Goal: Information Seeking & Learning: Learn about a topic

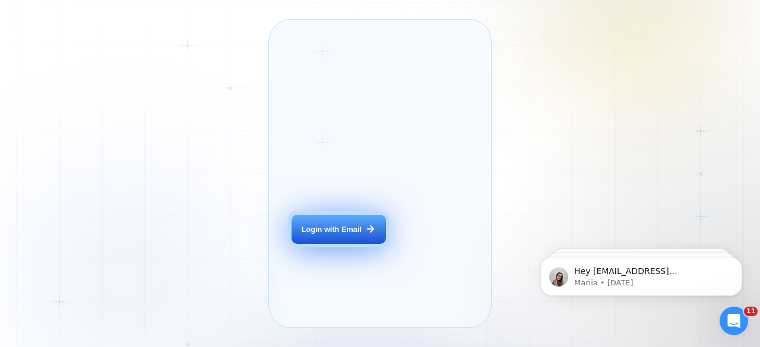
click at [323, 235] on div "Login with Email" at bounding box center [332, 229] width 60 height 11
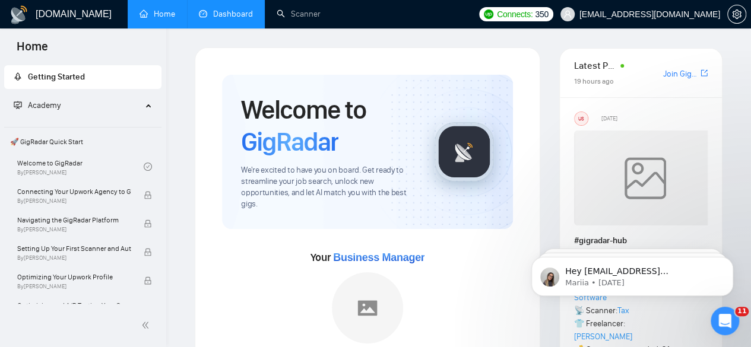
click at [246, 17] on link "Dashboard" at bounding box center [226, 14] width 54 height 10
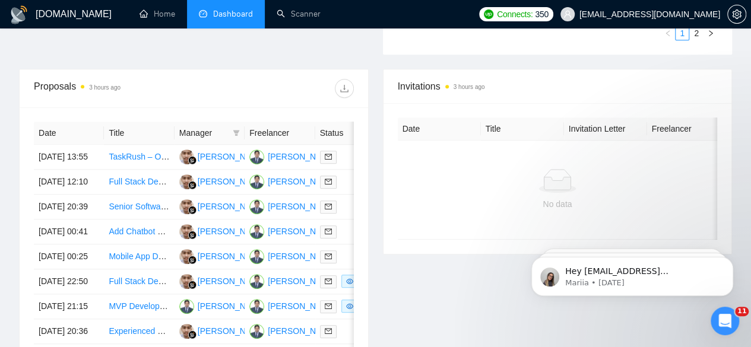
scroll to position [441, 0]
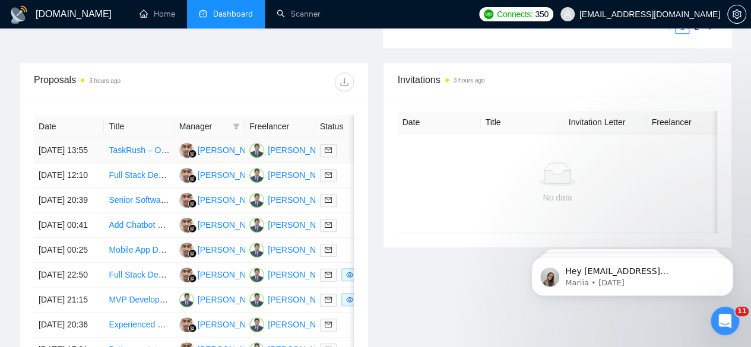
click at [46, 138] on td "[DATE] 13:55" at bounding box center [69, 150] width 70 height 25
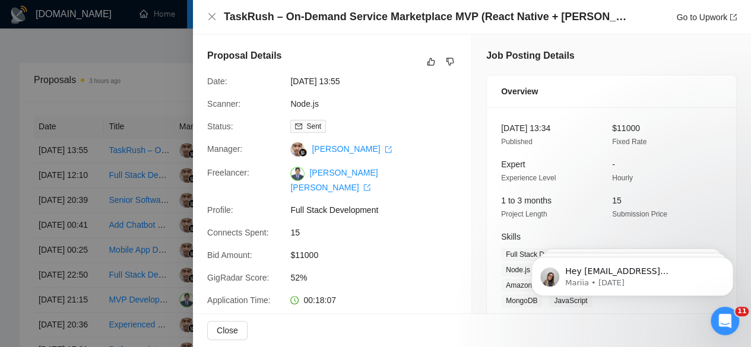
click at [158, 64] on div at bounding box center [375, 173] width 751 height 347
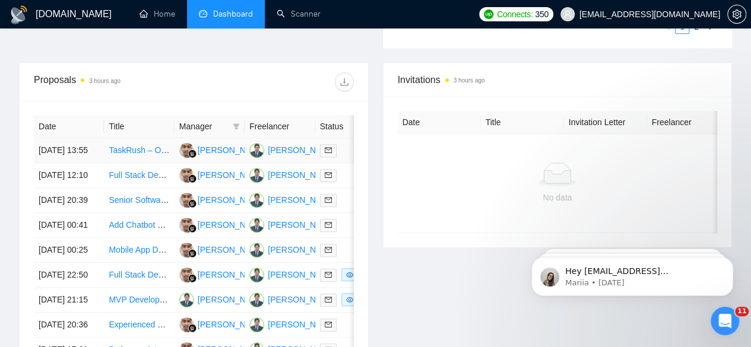
click at [131, 146] on link "TaskRush – On-Demand Service Marketplace MVP (React Native + [PERSON_NAME] + AW…" at bounding box center [298, 151] width 378 height 10
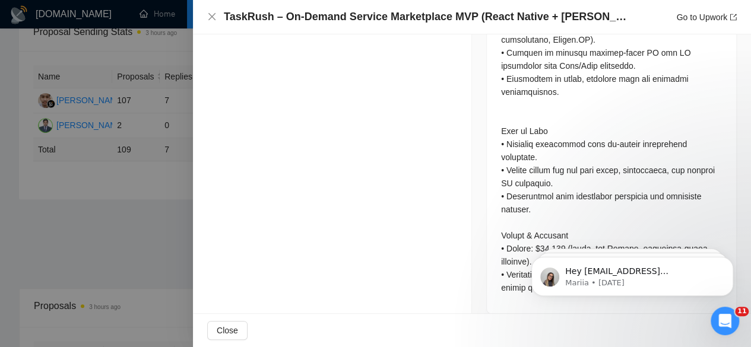
scroll to position [217, 0]
drag, startPoint x: 741, startPoint y: 276, endPoint x: 741, endPoint y: 257, distance: 19.6
click at [741, 256] on body "Hey [EMAIL_ADDRESS][DOMAIN_NAME], Looks like your Upwork agency 3Brain Technola…" at bounding box center [632, 274] width 228 height 74
click at [738, 272] on body "Hey [EMAIL_ADDRESS][DOMAIN_NAME], Looks like your Upwork agency 3Brain Technola…" at bounding box center [632, 274] width 228 height 74
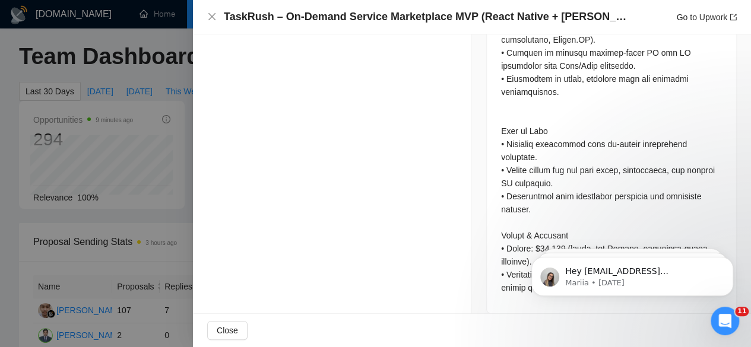
scroll to position [0, 0]
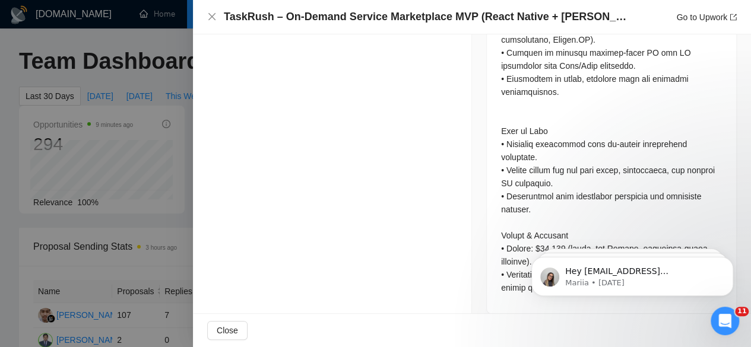
drag, startPoint x: 739, startPoint y: 293, endPoint x: 731, endPoint y: 231, distance: 62.9
click at [731, 232] on html "Hey [EMAIL_ADDRESS][DOMAIN_NAME], Looks like your Upwork agency 3Brain Technola…" at bounding box center [633, 273] width 238 height 83
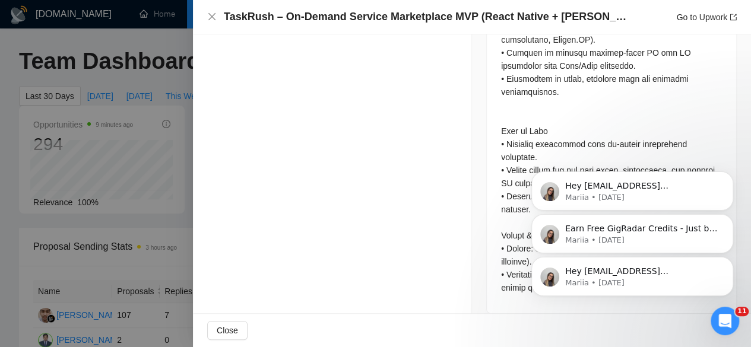
drag, startPoint x: 738, startPoint y: 279, endPoint x: 737, endPoint y: 236, distance: 43.4
click at [738, 238] on div "Hey [EMAIL_ADDRESS][DOMAIN_NAME], Looks like your Upwork agency 3Brain Technola…" at bounding box center [632, 222] width 219 height 148
click at [737, 180] on div "Hey [EMAIL_ADDRESS][DOMAIN_NAME], Looks like your Upwork agency 3Brain Technola…" at bounding box center [632, 222] width 219 height 148
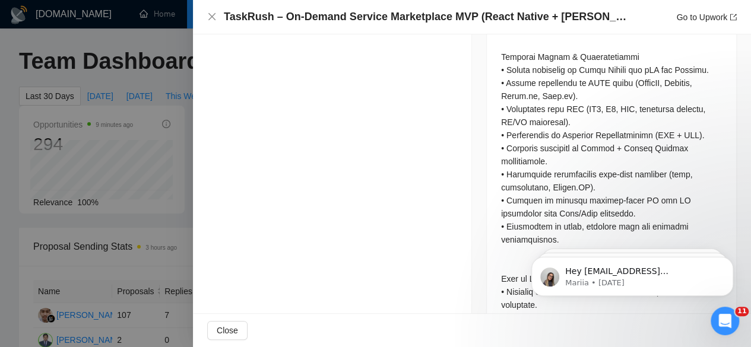
scroll to position [1663, 0]
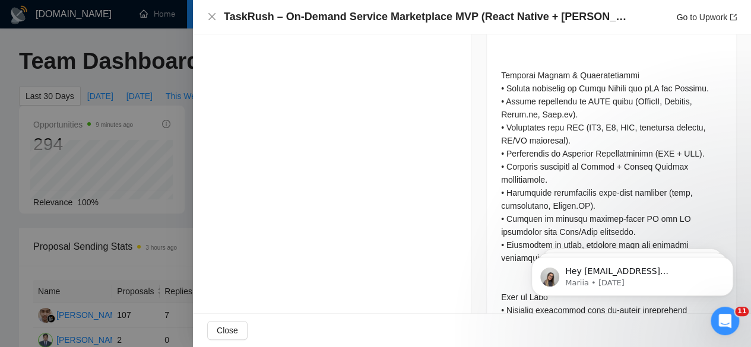
drag, startPoint x: 741, startPoint y: 263, endPoint x: 740, endPoint y: 218, distance: 44.6
click at [740, 232] on html "Hey [EMAIL_ADDRESS][DOMAIN_NAME], Looks like your Upwork agency 3Brain Technola…" at bounding box center [633, 273] width 238 height 83
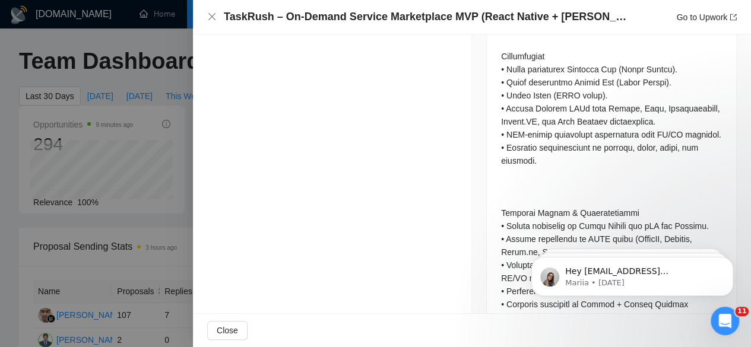
scroll to position [1497, 0]
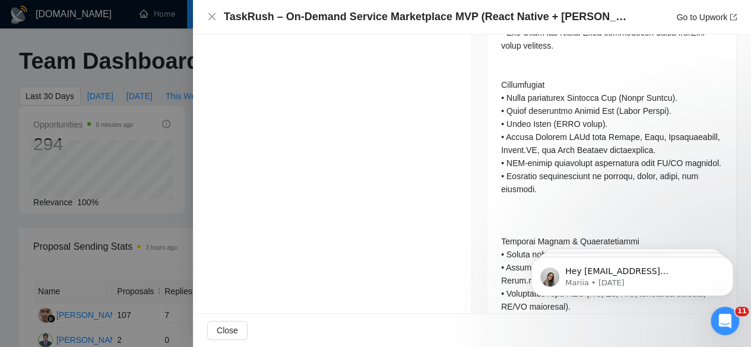
drag, startPoint x: 745, startPoint y: 36, endPoint x: 227, endPoint y: 14, distance: 517.7
drag, startPoint x: 741, startPoint y: 246, endPoint x: 737, endPoint y: 181, distance: 65.5
click at [737, 232] on html "Hey [EMAIL_ADDRESS][DOMAIN_NAME], Looks like your Upwork agency 3Brain Technola…" at bounding box center [633, 273] width 238 height 83
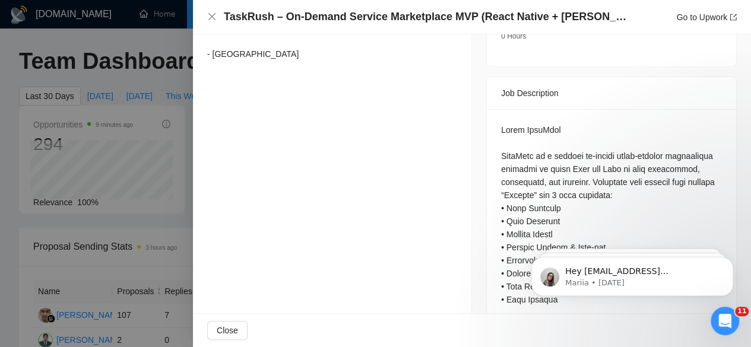
scroll to position [0, 0]
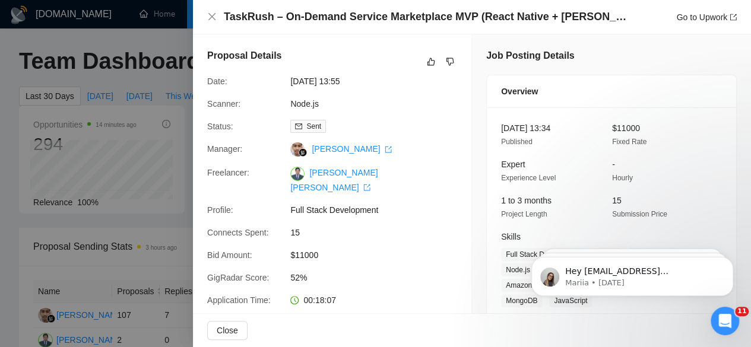
click at [206, 12] on div "TaskRush – On-Demand Service Marketplace MVP (React Native + [PERSON_NAME] + AW…" at bounding box center [472, 17] width 558 height 34
click at [214, 20] on icon "close" at bounding box center [211, 16] width 7 height 7
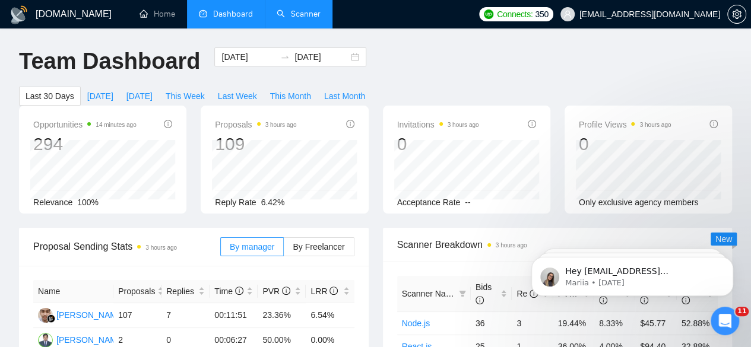
click at [298, 16] on link "Scanner" at bounding box center [299, 14] width 44 height 10
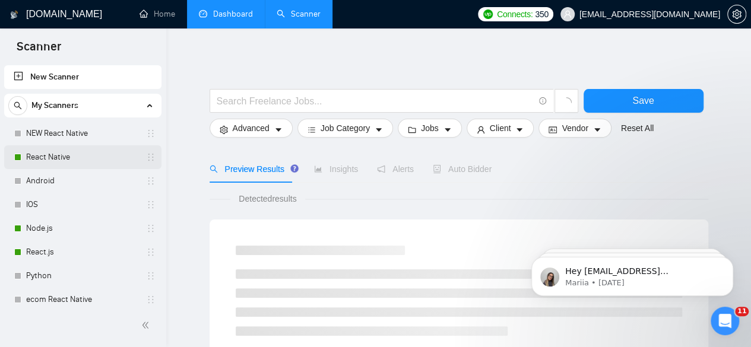
click at [68, 159] on link "React Native" at bounding box center [82, 158] width 113 height 24
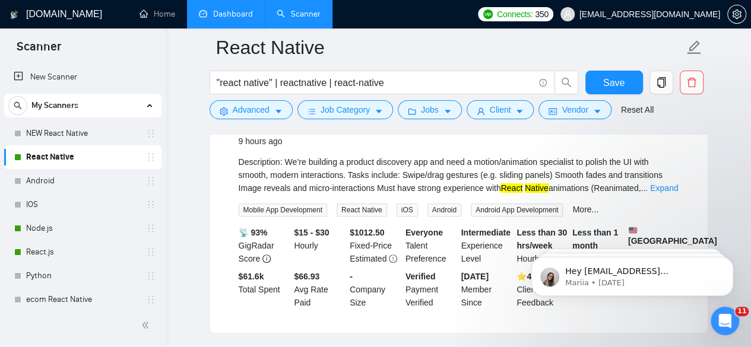
scroll to position [108, 0]
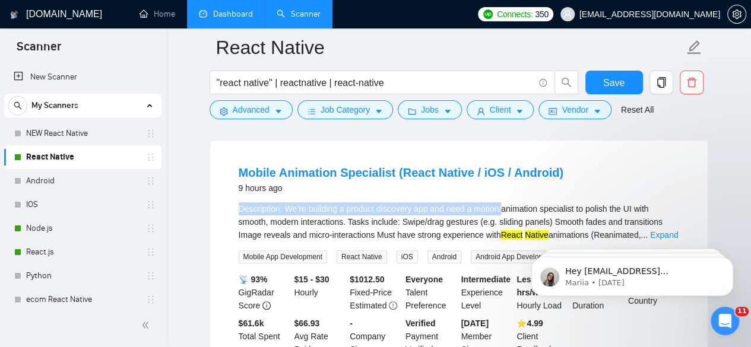
drag, startPoint x: 505, startPoint y: 200, endPoint x: 457, endPoint y: 186, distance: 49.8
click at [457, 186] on li "Mobile Animation Specialist (React Native / iOS / Android) 9 hours ago Descript…" at bounding box center [458, 260] width 469 height 211
click at [385, 171] on link "Mobile Animation Specialist (React Native / iOS / Android)" at bounding box center [401, 172] width 325 height 13
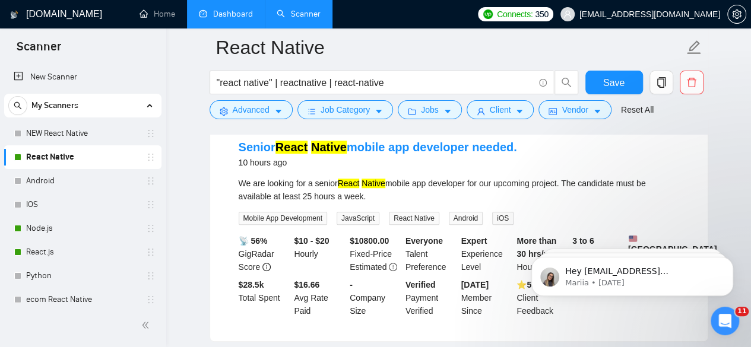
scroll to position [392, 0]
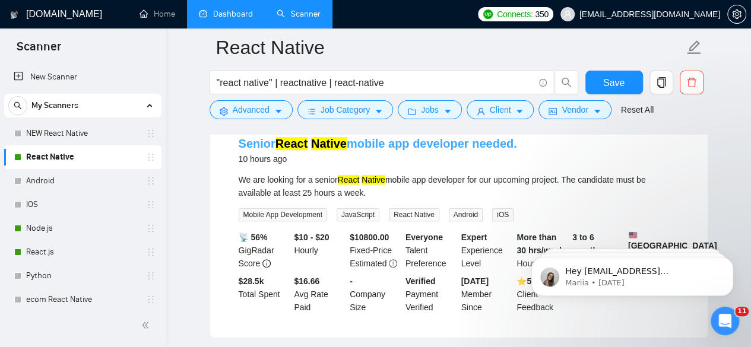
click at [437, 149] on link "Senior React Native mobile app developer needed." at bounding box center [378, 143] width 279 height 13
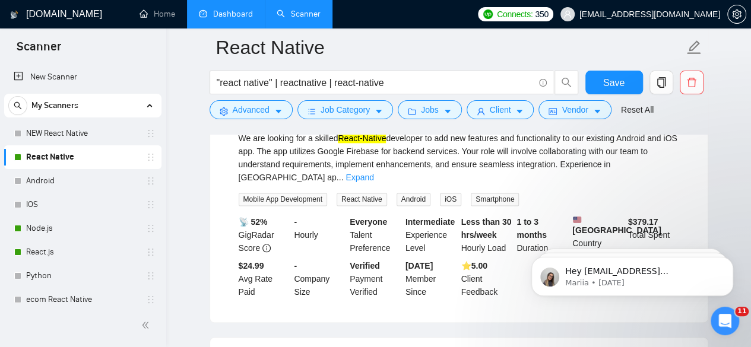
scroll to position [679, 0]
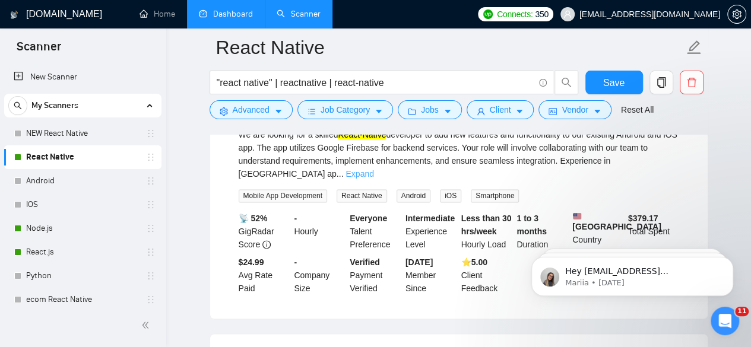
click at [374, 179] on link "Expand" at bounding box center [360, 174] width 28 height 10
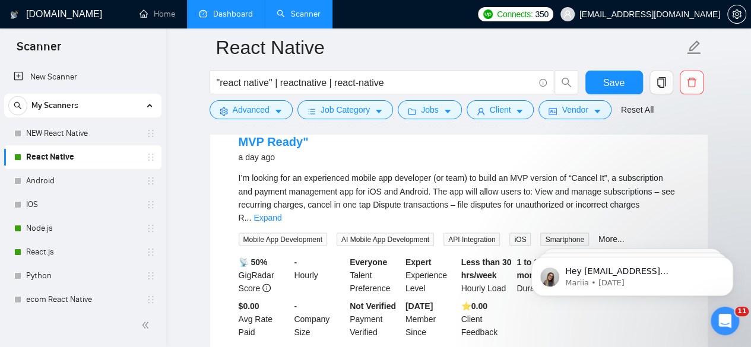
scroll to position [988, 0]
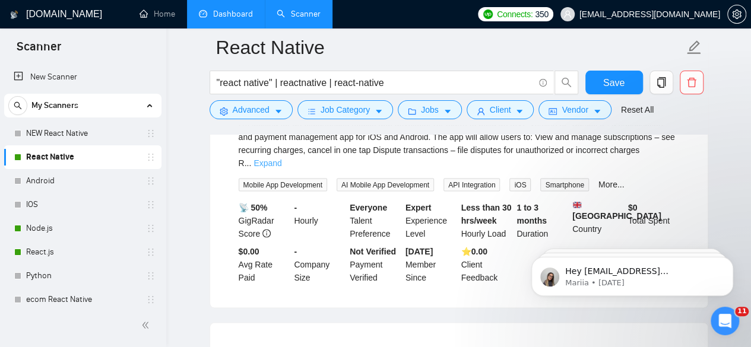
click at [282, 167] on link "Expand" at bounding box center [268, 163] width 28 height 10
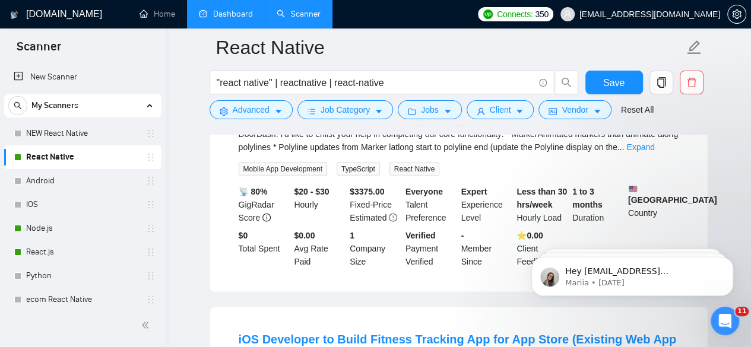
scroll to position [1391, 0]
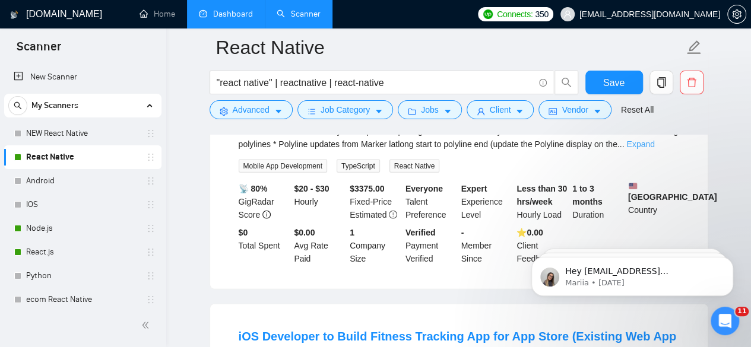
click at [654, 149] on link "Expand" at bounding box center [641, 145] width 28 height 10
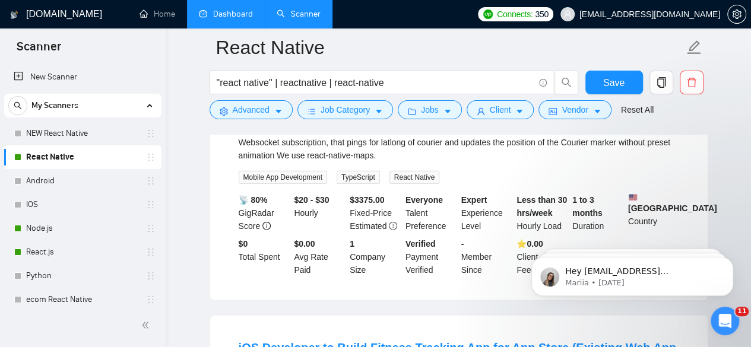
scroll to position [1368, 0]
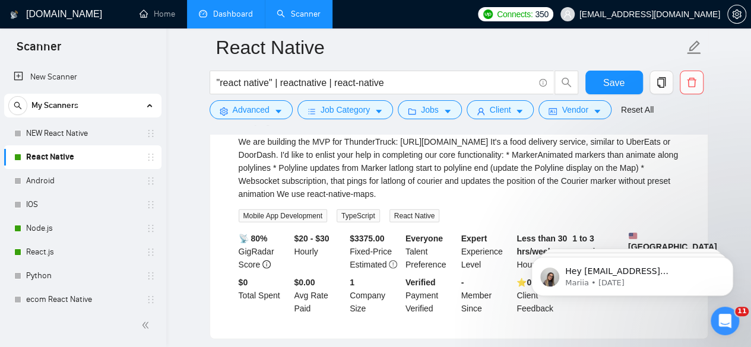
click at [648, 174] on div "We are building the MVP for ThunderTruck: [URL][DOMAIN_NAME] It's a food delive…" at bounding box center [459, 167] width 441 height 65
copy div "UberEats"
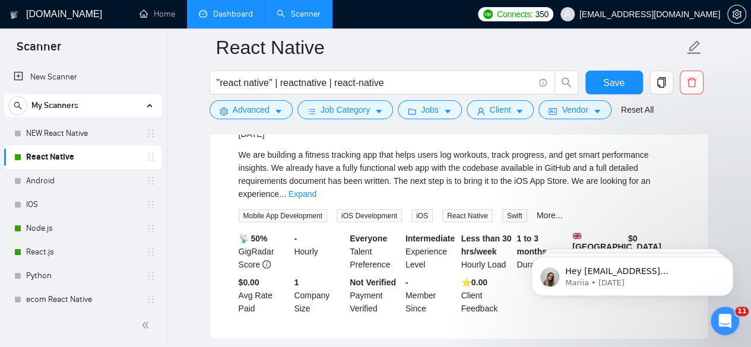
scroll to position [1653, 0]
click at [317, 198] on link "Expand" at bounding box center [303, 194] width 28 height 10
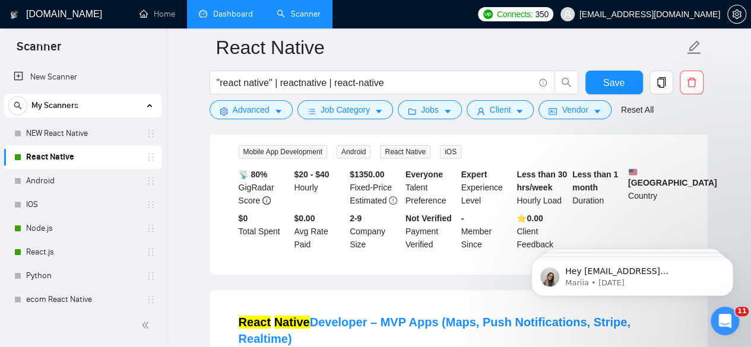
scroll to position [2247, 0]
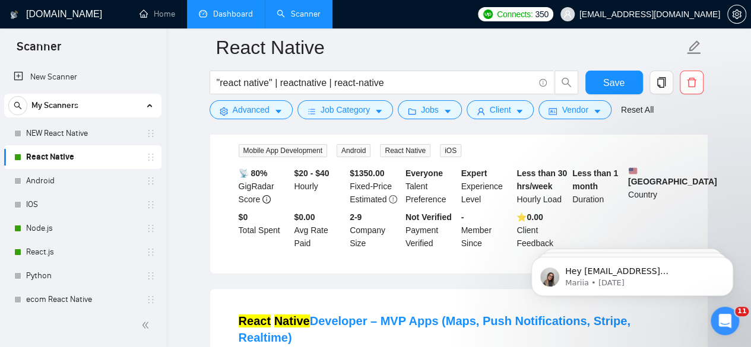
click at [663, 134] on link "Expand" at bounding box center [661, 129] width 28 height 10
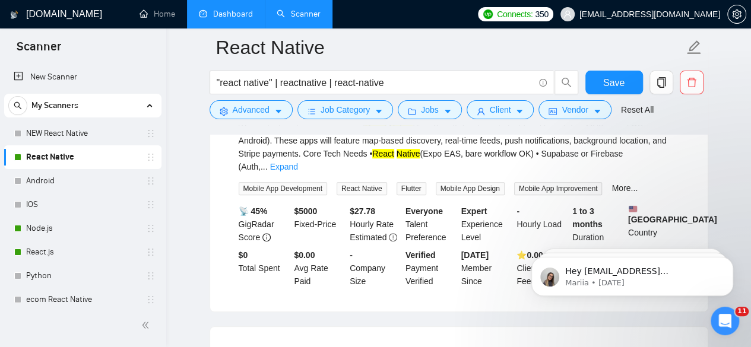
scroll to position [2508, 0]
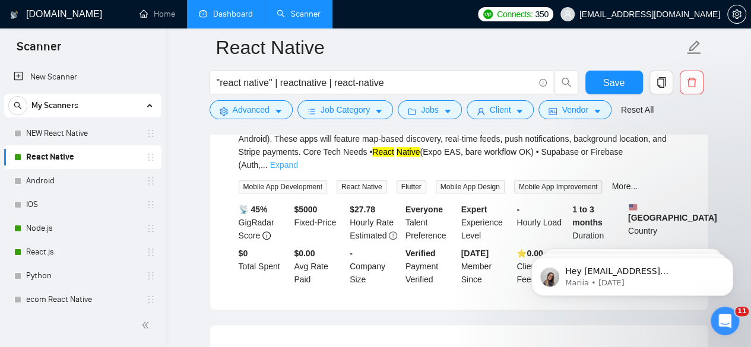
click at [298, 170] on link "Expand" at bounding box center [284, 165] width 28 height 10
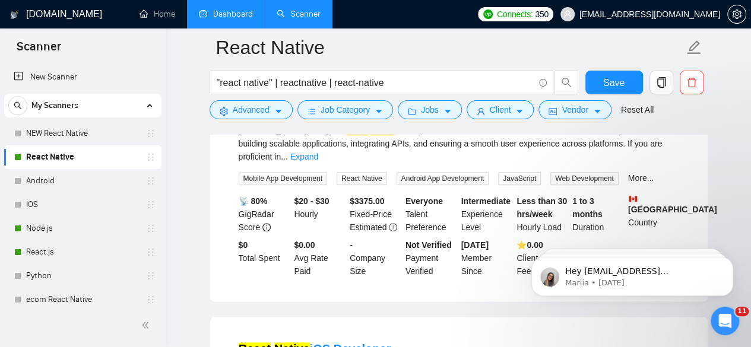
scroll to position [2864, 0]
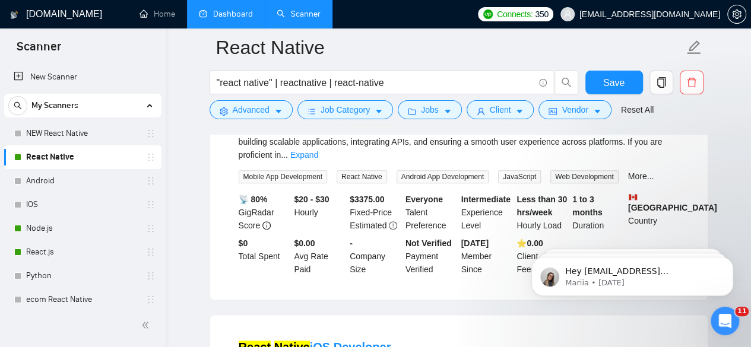
click at [318, 160] on link "Expand" at bounding box center [304, 155] width 28 height 10
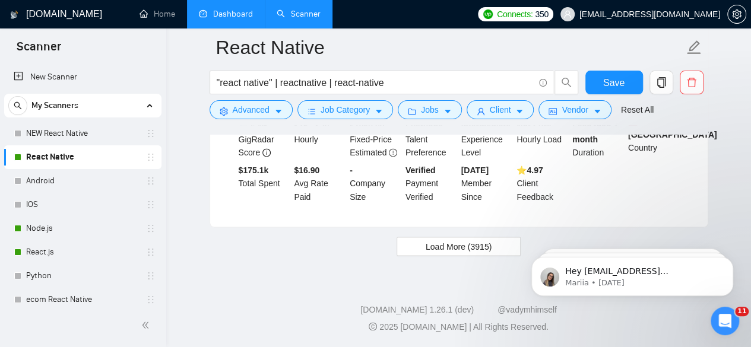
scroll to position [3244, 0]
click at [456, 245] on span "Load More (3915)" at bounding box center [459, 246] width 66 height 13
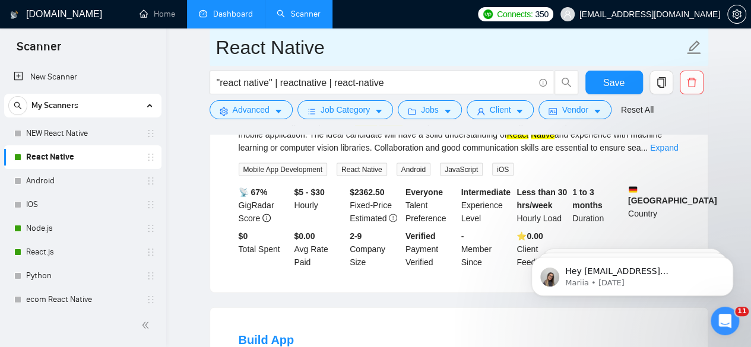
scroll to position [3363, 0]
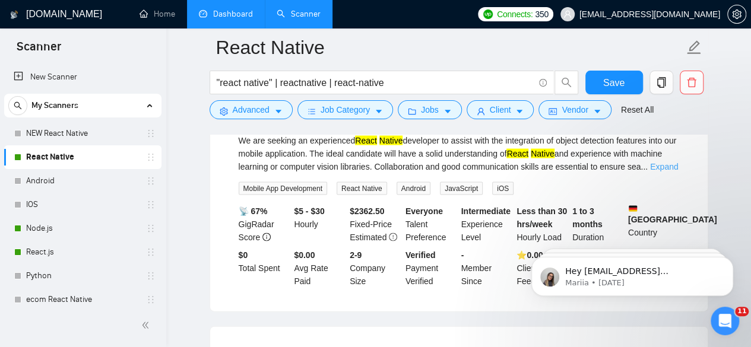
click at [666, 171] on link "Expand" at bounding box center [664, 167] width 28 height 10
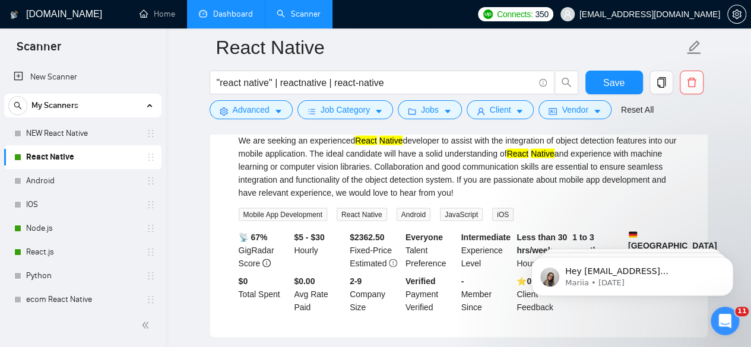
scroll to position [3386, 0]
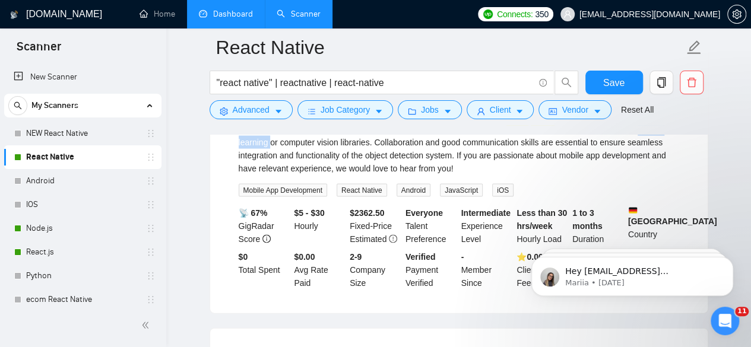
drag, startPoint x: 649, startPoint y: 182, endPoint x: 268, endPoint y: 194, distance: 380.3
click at [268, 175] on div "We are seeking an experienced React [DEMOGRAPHIC_DATA] developer to assist with…" at bounding box center [459, 142] width 441 height 65
copy div "machine learning"
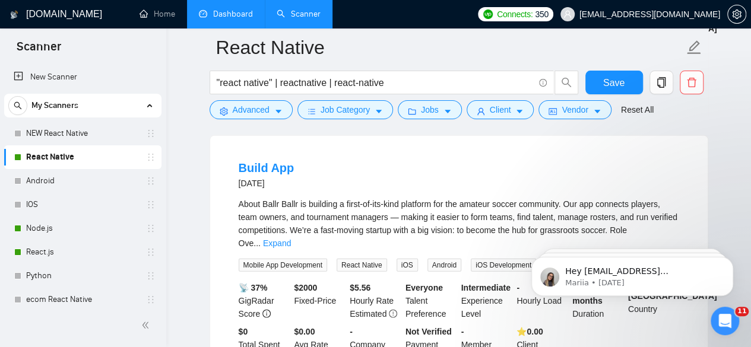
scroll to position [3632, 0]
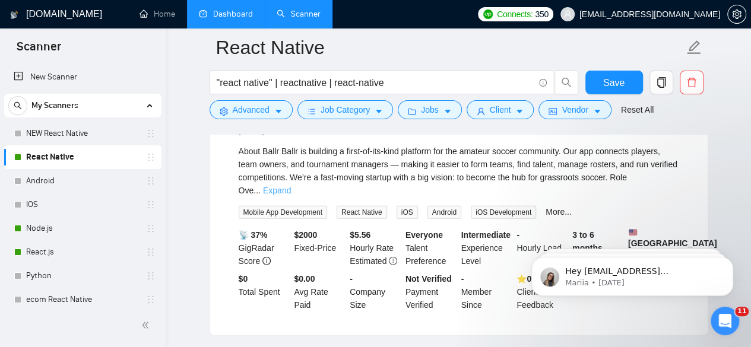
click at [291, 195] on link "Expand" at bounding box center [277, 191] width 28 height 10
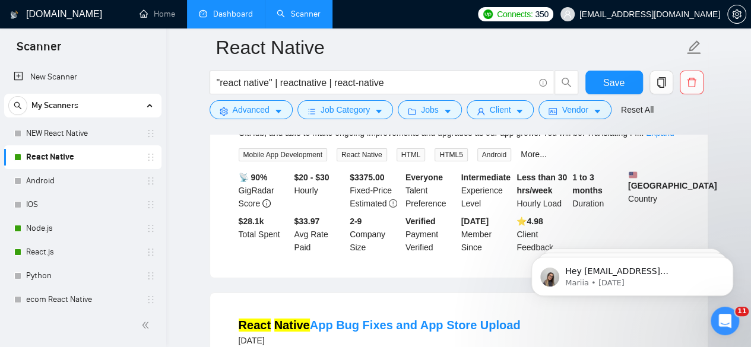
scroll to position [4155, 0]
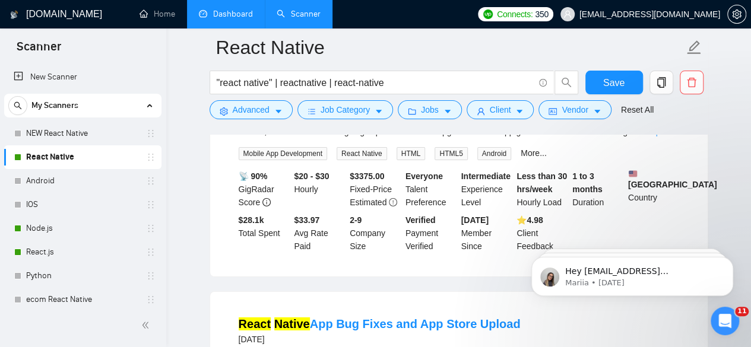
click at [661, 137] on link "Expand" at bounding box center [660, 132] width 28 height 10
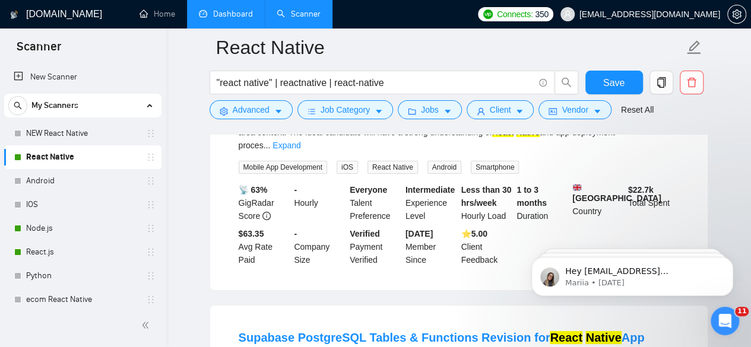
scroll to position [4511, 0]
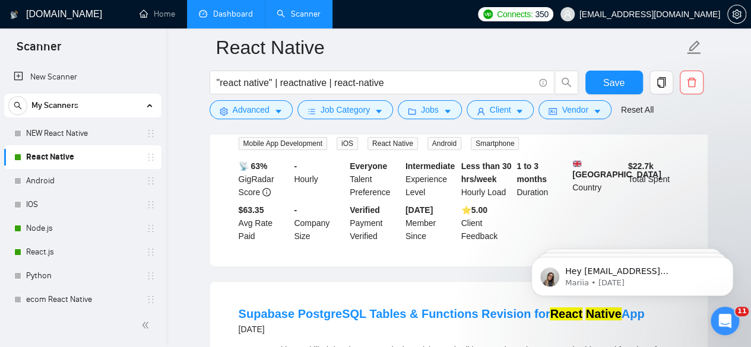
click at [301, 126] on link "Expand" at bounding box center [287, 122] width 28 height 10
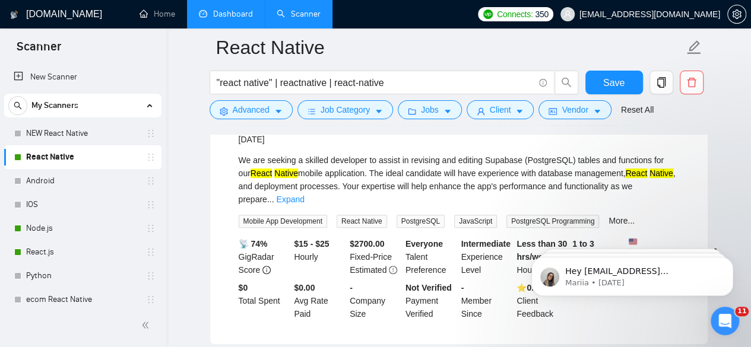
scroll to position [4725, 0]
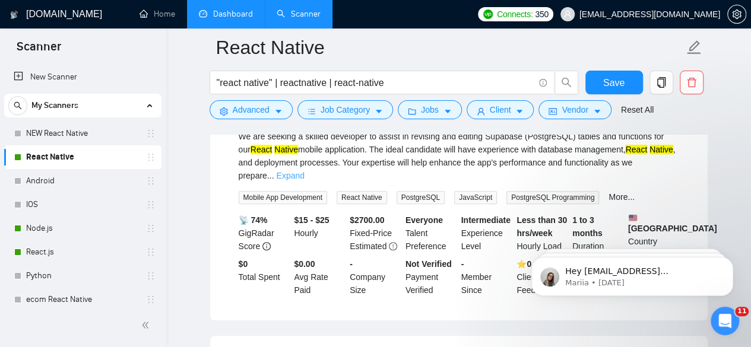
click at [304, 181] on link "Expand" at bounding box center [290, 176] width 28 height 10
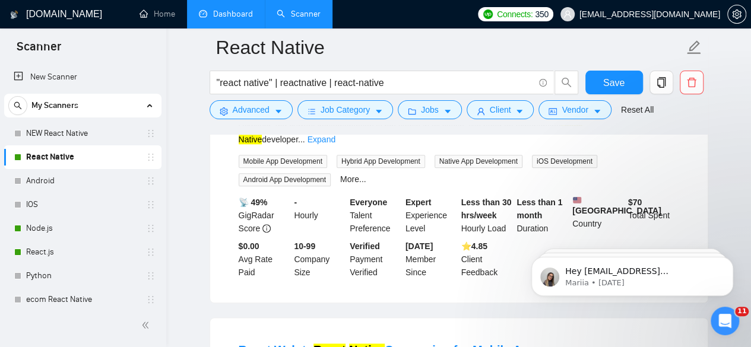
scroll to position [5058, 0]
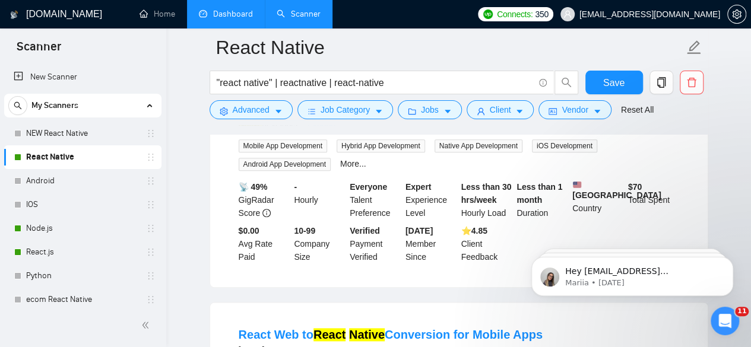
click at [336, 129] on link "Expand" at bounding box center [322, 124] width 28 height 10
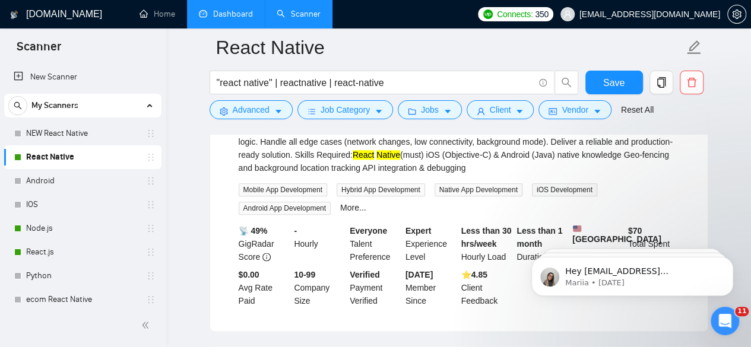
scroll to position [5153, 0]
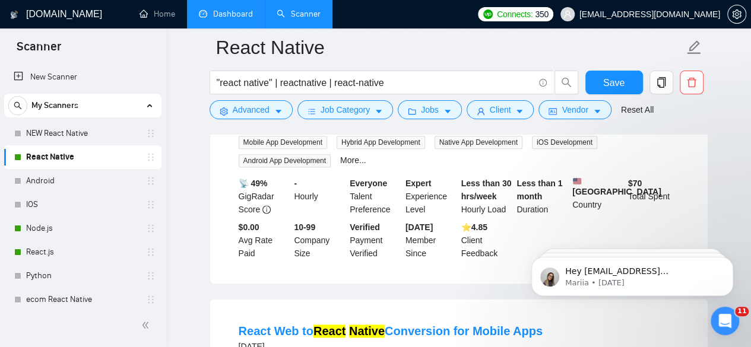
drag, startPoint x: 444, startPoint y: 175, endPoint x: 486, endPoint y: 178, distance: 42.2
click at [486, 127] on div "Project Type: Short-term project (React Native + Native iOS/Android Bridge) Des…" at bounding box center [459, 55] width 441 height 144
copy div "Objective-C"
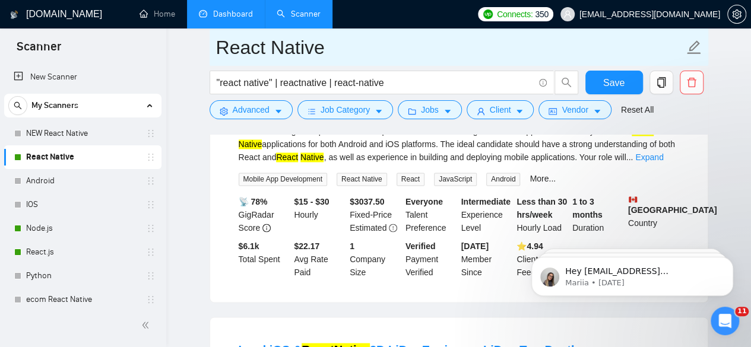
scroll to position [5390, 0]
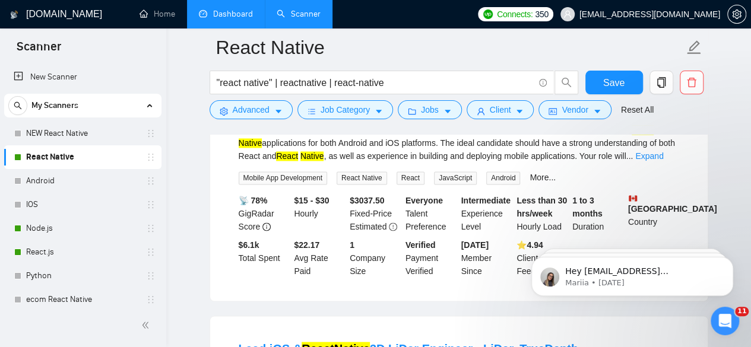
click at [662, 235] on html "Hey [EMAIL_ADDRESS][DOMAIN_NAME], Looks like your Upwork agency 3Brain Technola…" at bounding box center [633, 273] width 238 height 83
click at [651, 235] on html "Hey [EMAIL_ADDRESS][DOMAIN_NAME], Looks like your Upwork agency 3Brain Technola…" at bounding box center [633, 273] width 238 height 83
click at [662, 232] on html "Hey [EMAIL_ADDRESS][DOMAIN_NAME], Looks like your Upwork agency 3Brain Technola…" at bounding box center [633, 273] width 238 height 83
click at [655, 234] on html "Hey [EMAIL_ADDRESS][DOMAIN_NAME], Looks like your Upwork agency 3Brain Technola…" at bounding box center [633, 273] width 238 height 83
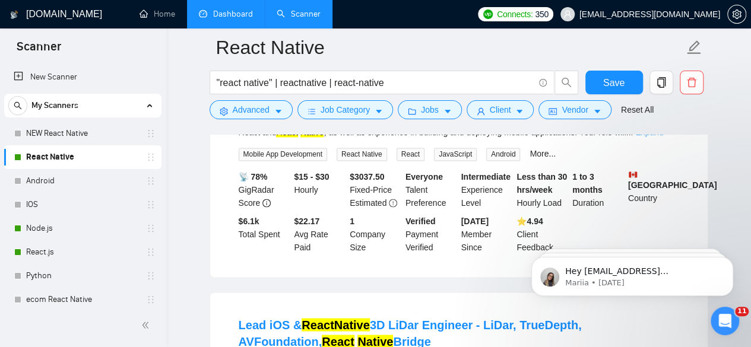
click at [663, 137] on link "Expand" at bounding box center [649, 133] width 28 height 10
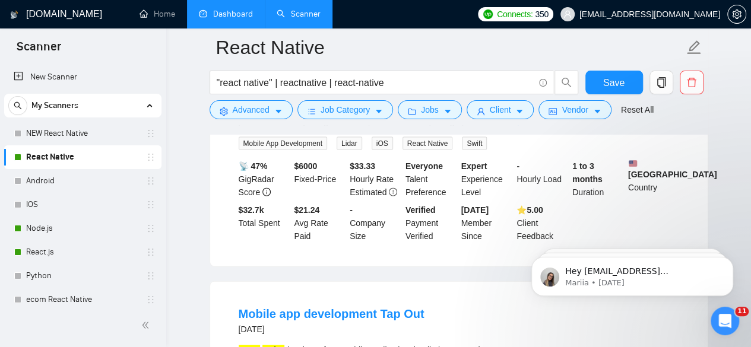
scroll to position [5723, 0]
click at [536, 126] on link "Expand" at bounding box center [522, 121] width 28 height 10
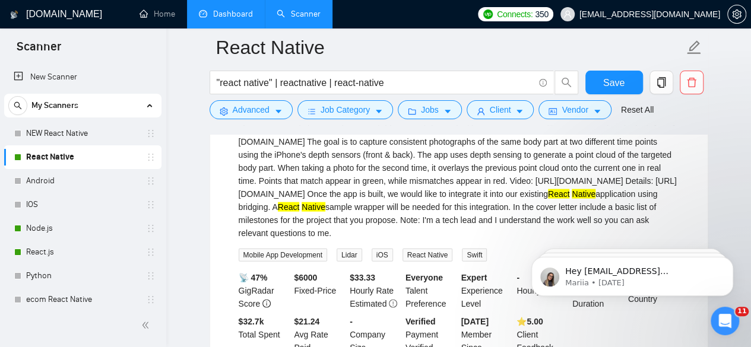
scroll to position [5699, 0]
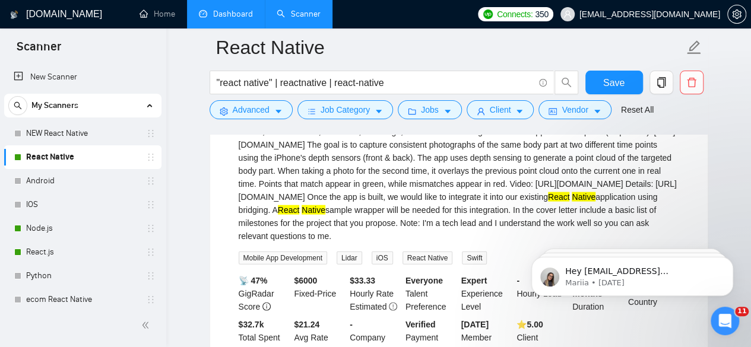
click at [249, 210] on div "Lead iOS 3D LiDar Engineer - LiDar, TrueDepth, AVFoundation, React Native Bridg…" at bounding box center [459, 177] width 441 height 131
copy div "LiDAR"
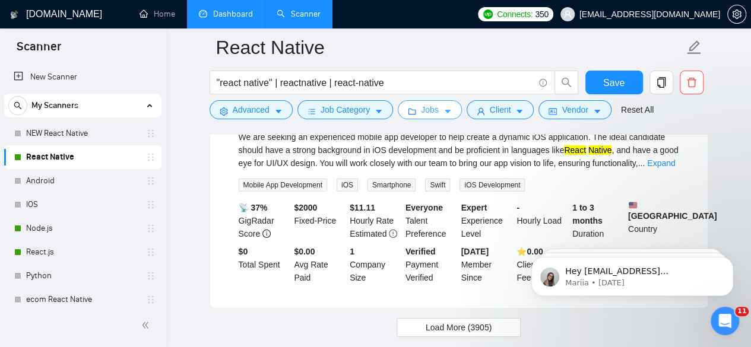
scroll to position [6293, 0]
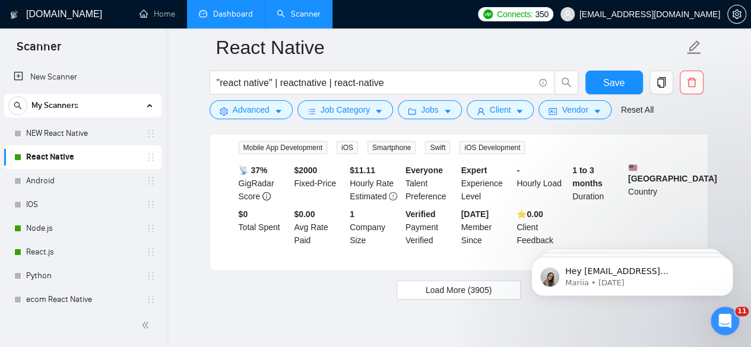
click at [668, 131] on link "Expand" at bounding box center [661, 126] width 28 height 10
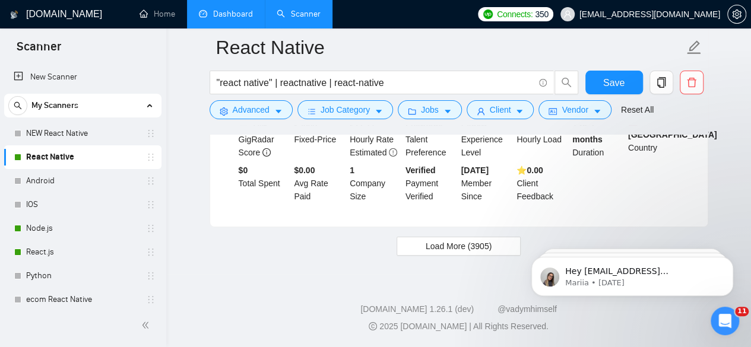
scroll to position [6480, 0]
click at [473, 238] on button "Load More (3905)" at bounding box center [459, 246] width 124 height 19
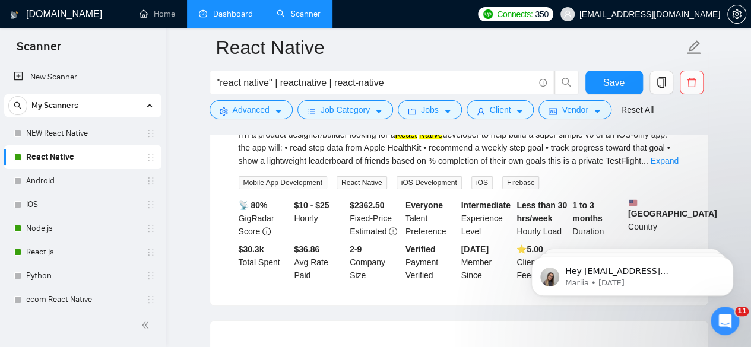
scroll to position [6884, 0]
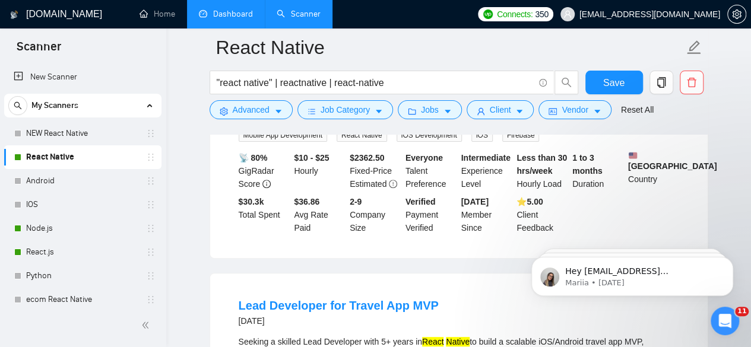
click at [664, 118] on link "Expand" at bounding box center [665, 114] width 28 height 10
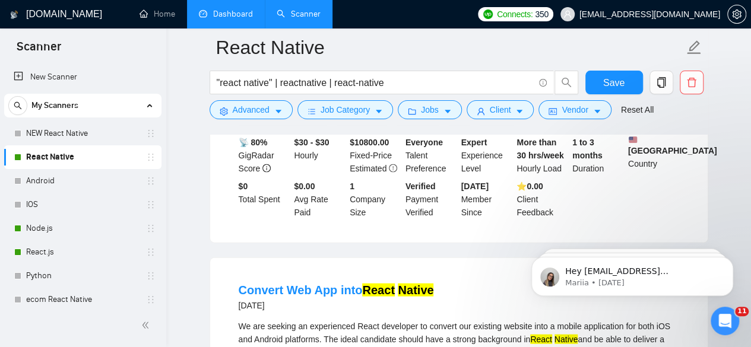
scroll to position [7953, 0]
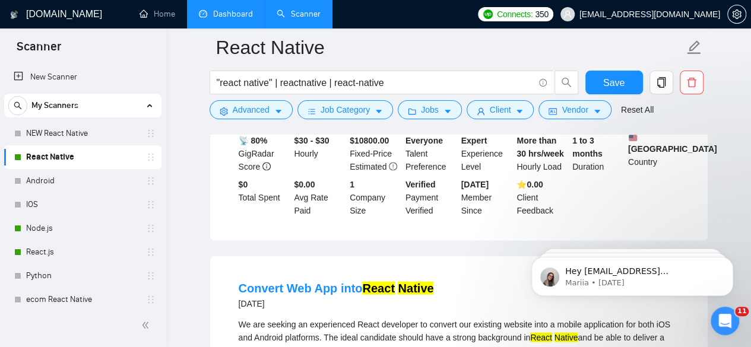
click at [290, 101] on link "Expand" at bounding box center [276, 96] width 28 height 10
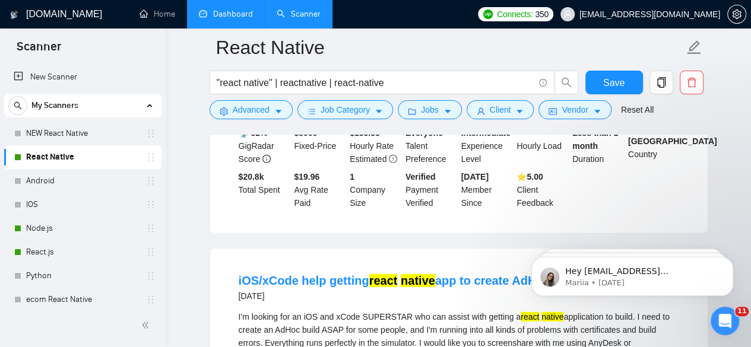
scroll to position [8380, 0]
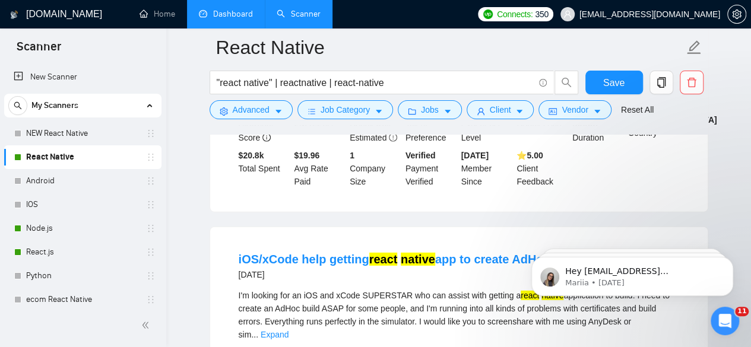
click at [660, 72] on link "Expand" at bounding box center [661, 67] width 28 height 10
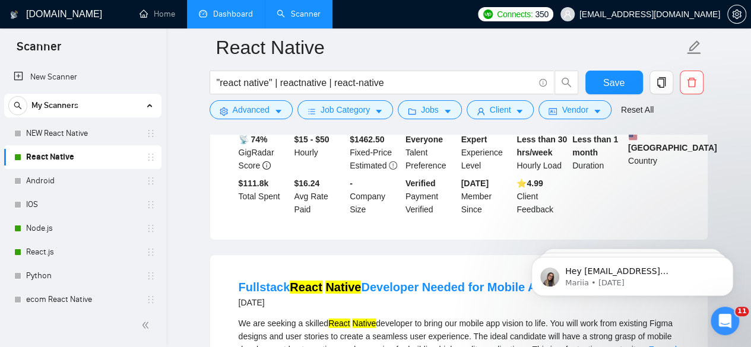
scroll to position [8642, 0]
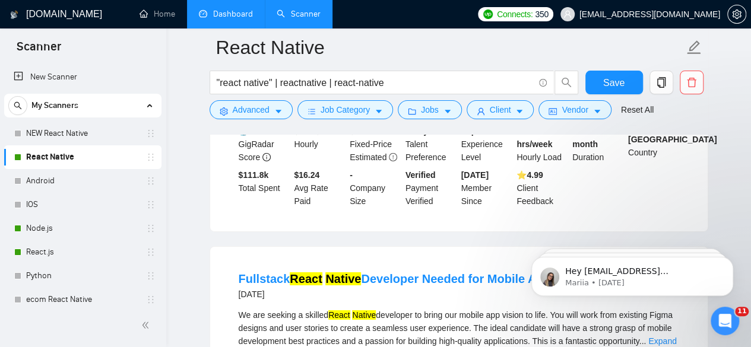
click at [289, 91] on link "Expand" at bounding box center [275, 87] width 28 height 10
click at [605, 93] on div "I'm looking for an iOS and xCode SUPERSTAR who can assist with getting a react …" at bounding box center [459, 67] width 441 height 52
copy div "AnyDesk"
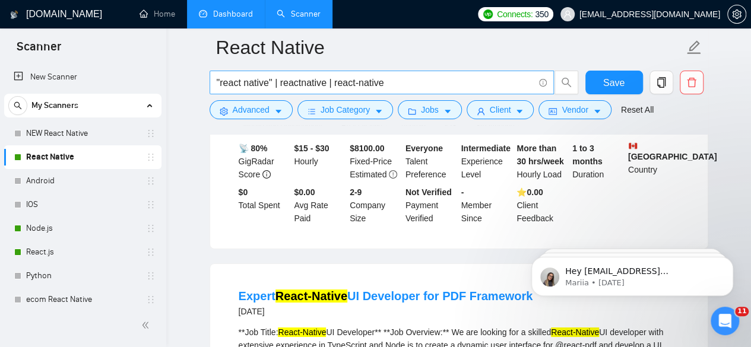
scroll to position [8903, 0]
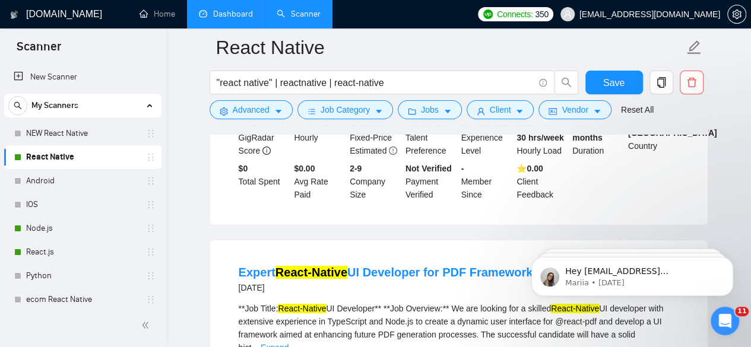
click at [656, 85] on link "Expand" at bounding box center [663, 80] width 28 height 10
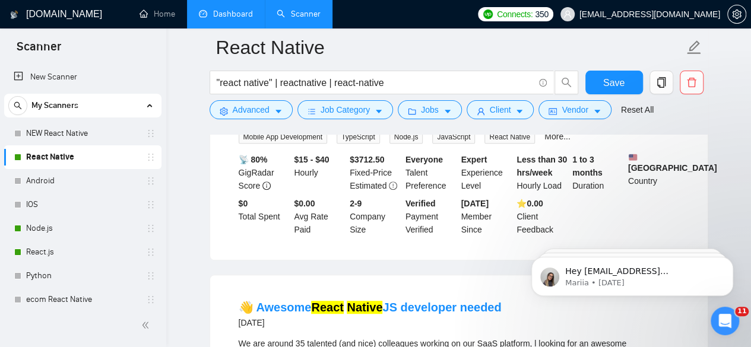
scroll to position [9212, 0]
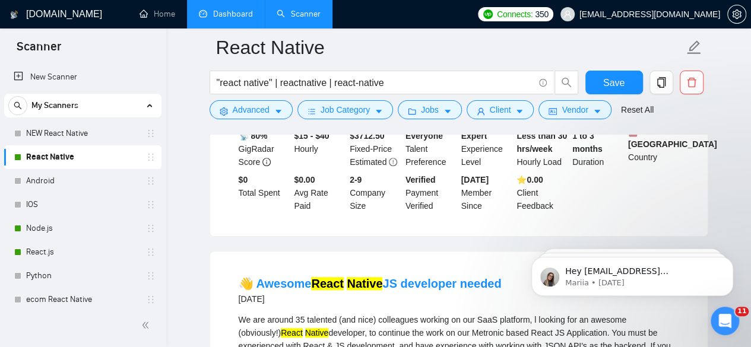
click at [289, 96] on link "Expand" at bounding box center [275, 92] width 28 height 10
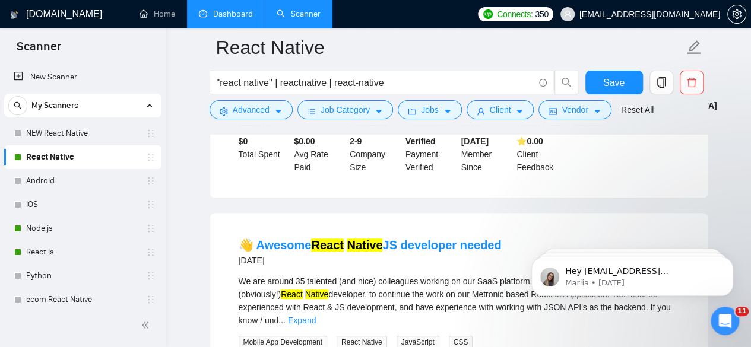
scroll to position [9402, 0]
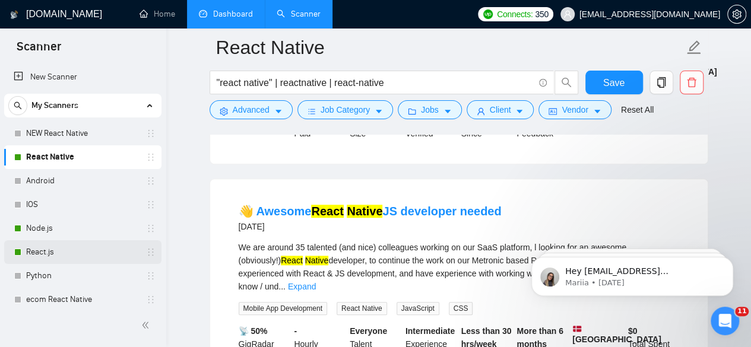
click at [34, 256] on link "React.js" at bounding box center [82, 253] width 113 height 24
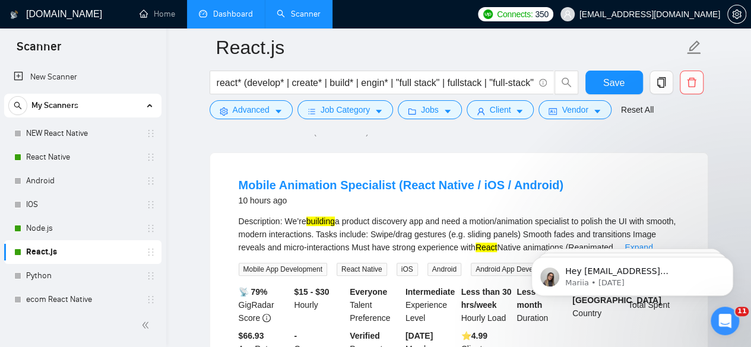
scroll to position [106, 0]
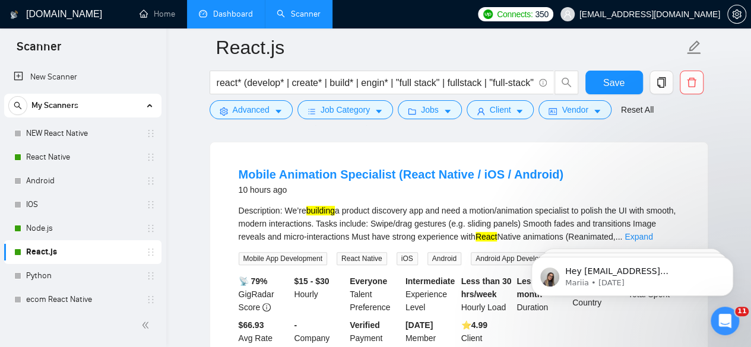
click at [42, 249] on link "React.js" at bounding box center [82, 253] width 113 height 24
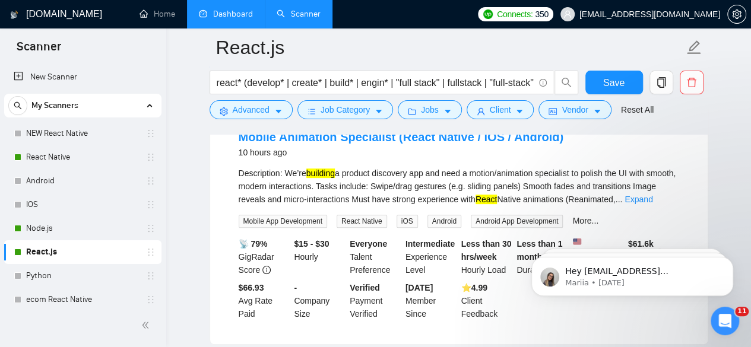
scroll to position [166, 0]
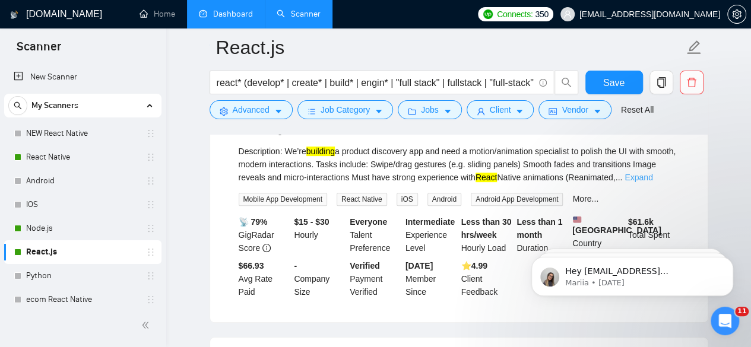
click at [653, 182] on link "Expand" at bounding box center [639, 178] width 28 height 10
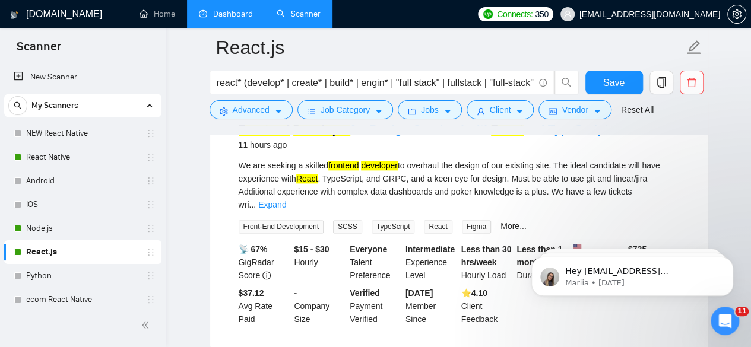
scroll to position [665, 0]
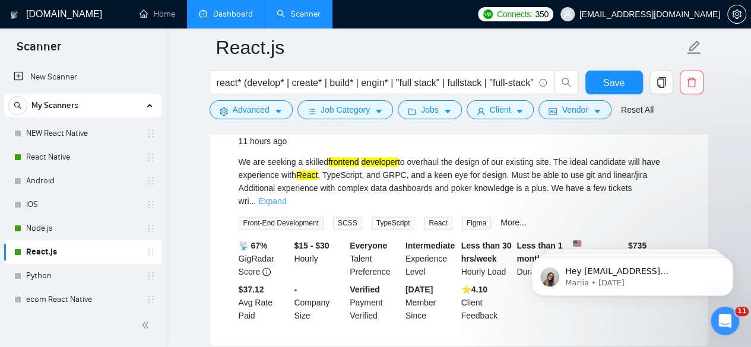
click at [286, 201] on link "Expand" at bounding box center [272, 202] width 28 height 10
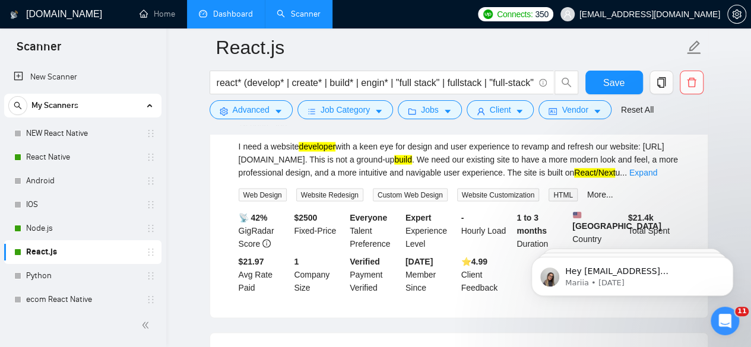
scroll to position [950, 0]
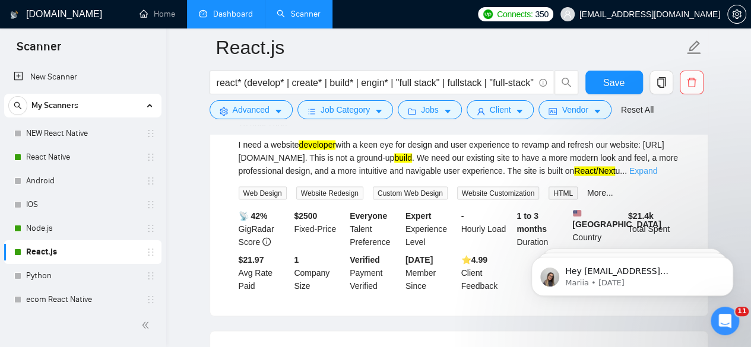
click at [657, 176] on link "Expand" at bounding box center [644, 171] width 28 height 10
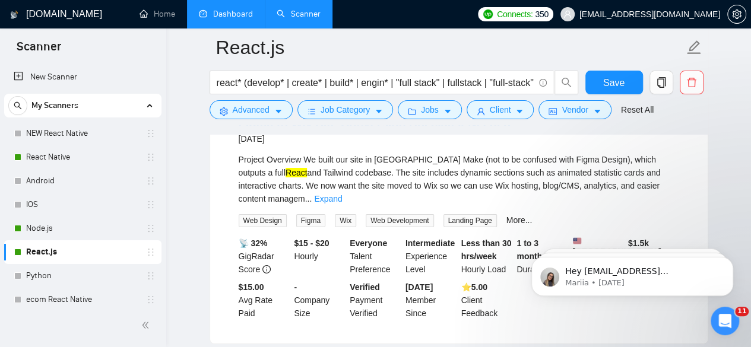
scroll to position [2066, 0]
click at [342, 203] on link "Expand" at bounding box center [328, 199] width 28 height 10
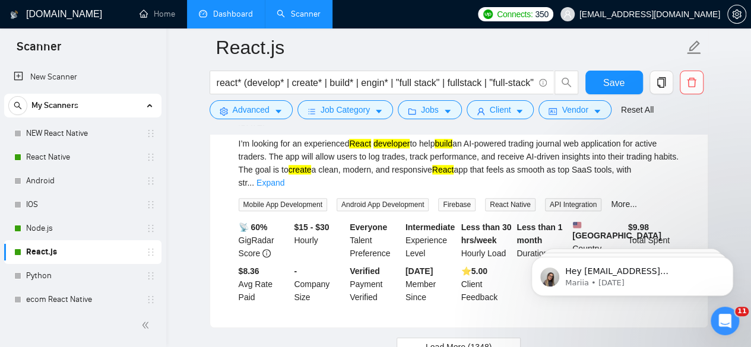
scroll to position [2684, 0]
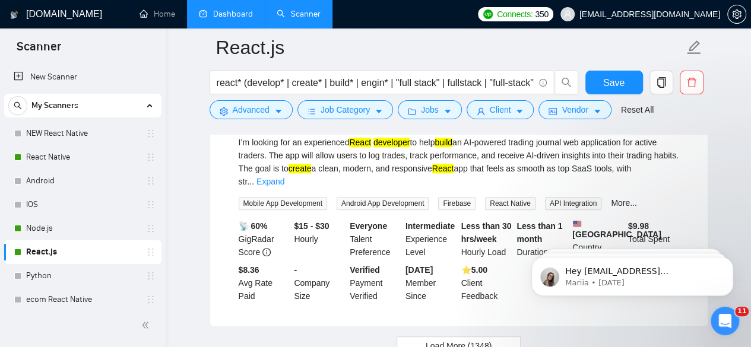
click at [284, 186] on link "Expand" at bounding box center [271, 182] width 28 height 10
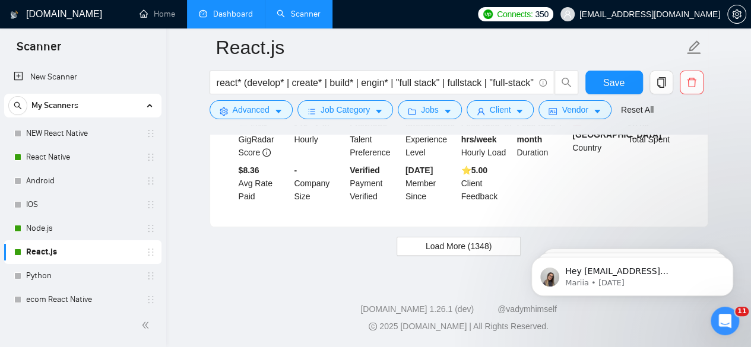
scroll to position [2839, 0]
click at [439, 239] on button "Load More (1348)" at bounding box center [459, 246] width 124 height 19
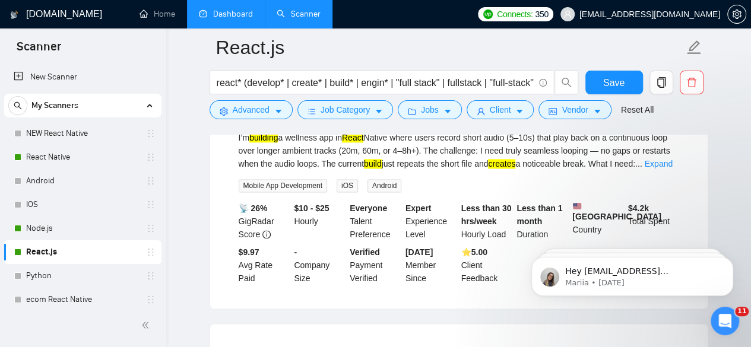
scroll to position [2958, 0]
click at [666, 167] on link "Expand" at bounding box center [658, 163] width 28 height 10
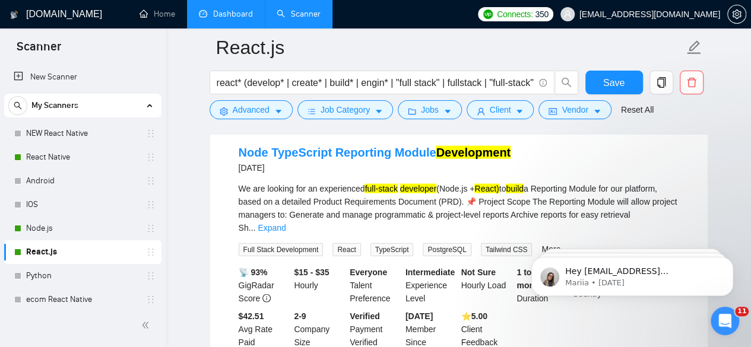
scroll to position [3504, 0]
